Goal: Contribute content

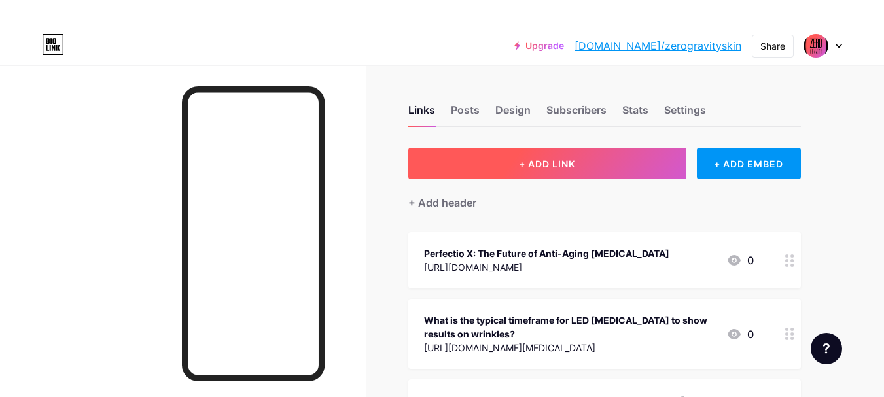
click at [579, 160] on button "+ ADD LINK" at bounding box center [547, 163] width 278 height 31
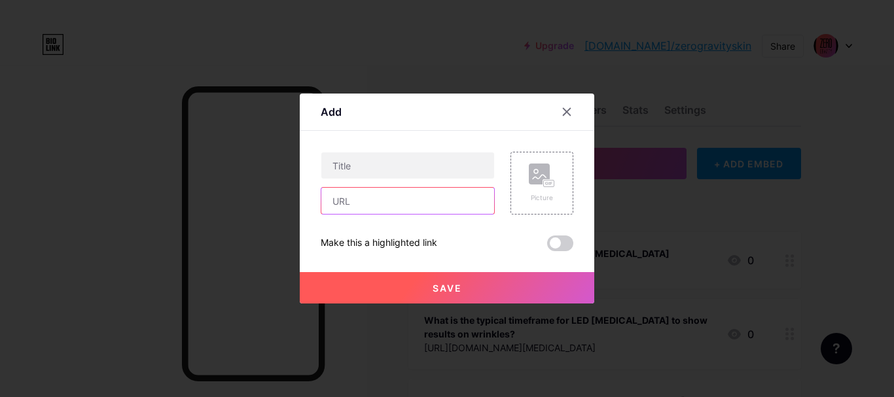
click at [401, 197] on input "text" at bounding box center [407, 201] width 173 height 26
paste input "[URL][DOMAIN_NAME]"
type input "[URL][DOMAIN_NAME]"
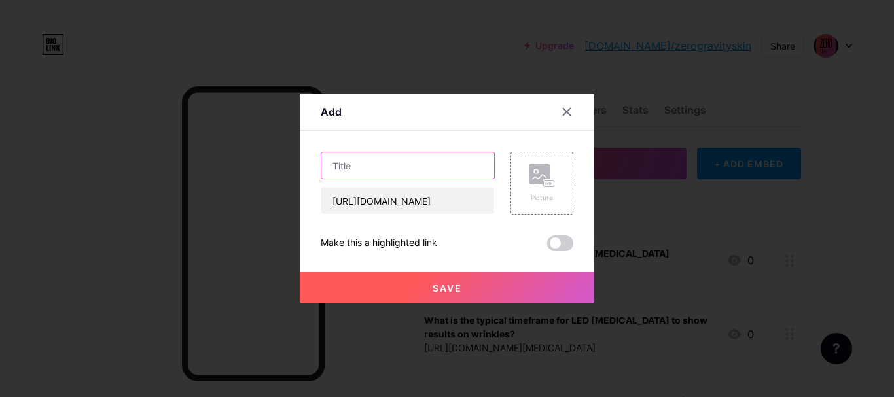
click at [399, 167] on input "text" at bounding box center [407, 166] width 173 height 26
paste input "Perfectio X Special Edition – The Power of Youthful Glow!"
type input "Perfectio X Special Edition – The Power of Youthful Glow!"
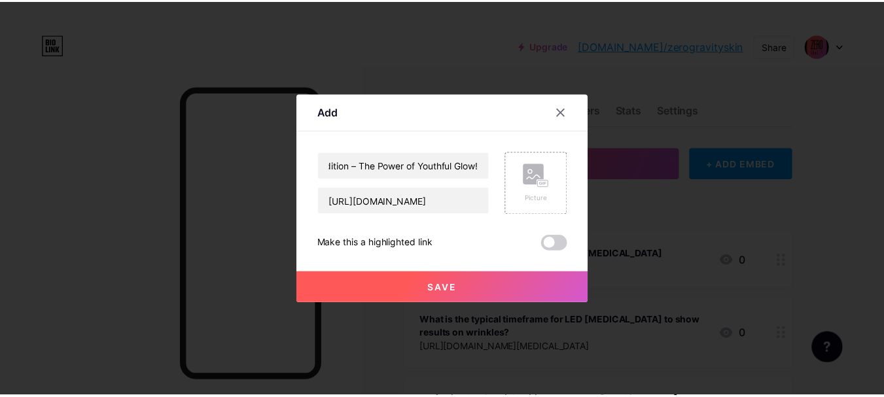
scroll to position [0, 0]
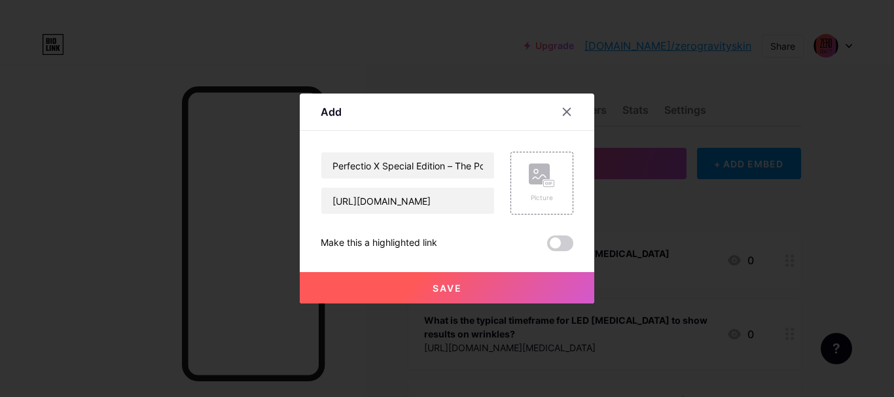
click at [447, 133] on div "Content YouTube Play YouTube video without leaving your page. ADD Vimeo Play Vi…" at bounding box center [447, 191] width 253 height 120
click at [547, 185] on icon at bounding box center [546, 183] width 3 height 3
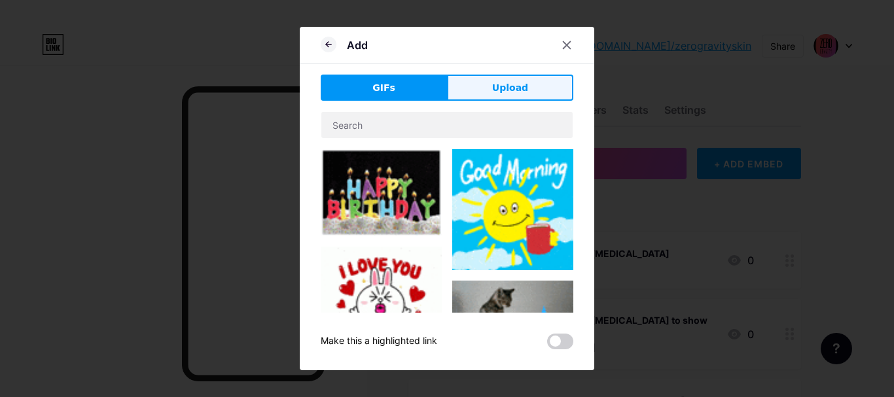
click at [512, 81] on span "Upload" at bounding box center [510, 88] width 36 height 14
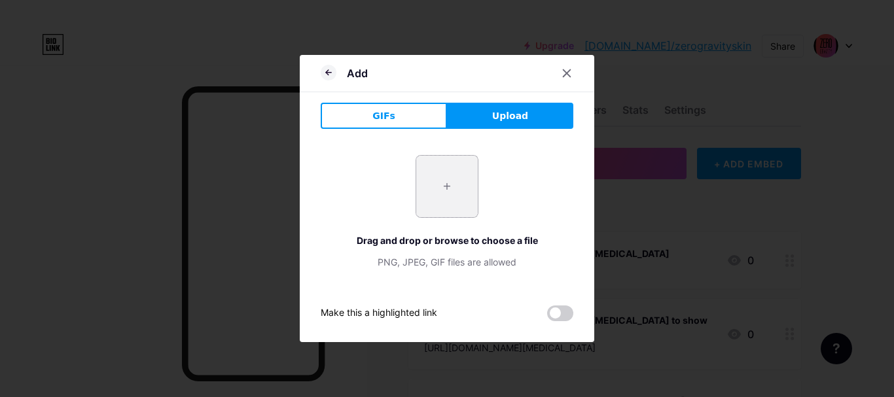
click at [441, 179] on input "file" at bounding box center [447, 187] width 62 height 62
type input "C:\fakepath\Perfectio X Special Edition – The Power of Youthful Glow!.jpg"
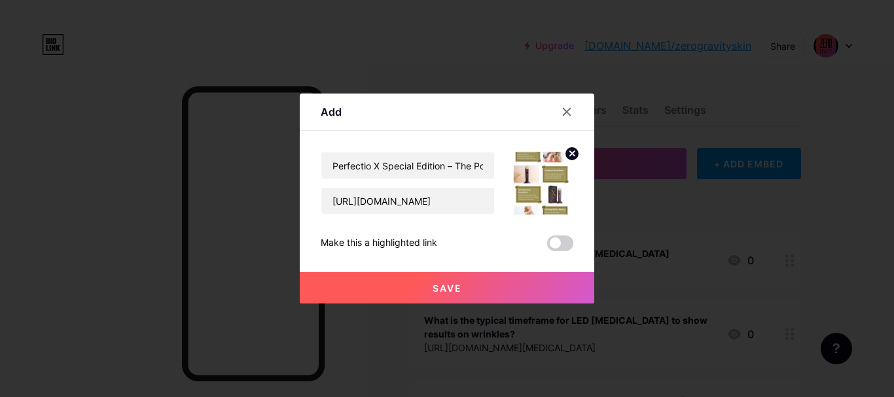
click at [458, 292] on span "Save" at bounding box center [447, 288] width 29 height 11
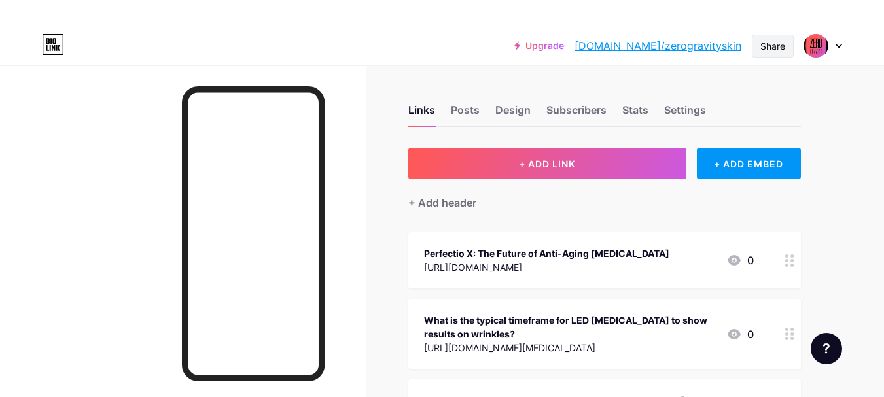
click at [780, 45] on div "Share" at bounding box center [773, 46] width 25 height 14
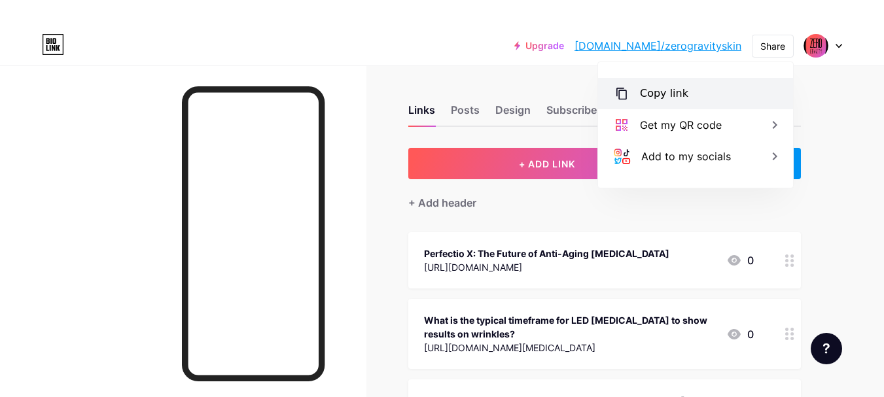
click at [681, 92] on div "Copy link" at bounding box center [664, 94] width 48 height 16
